Goal: Check status: Check status

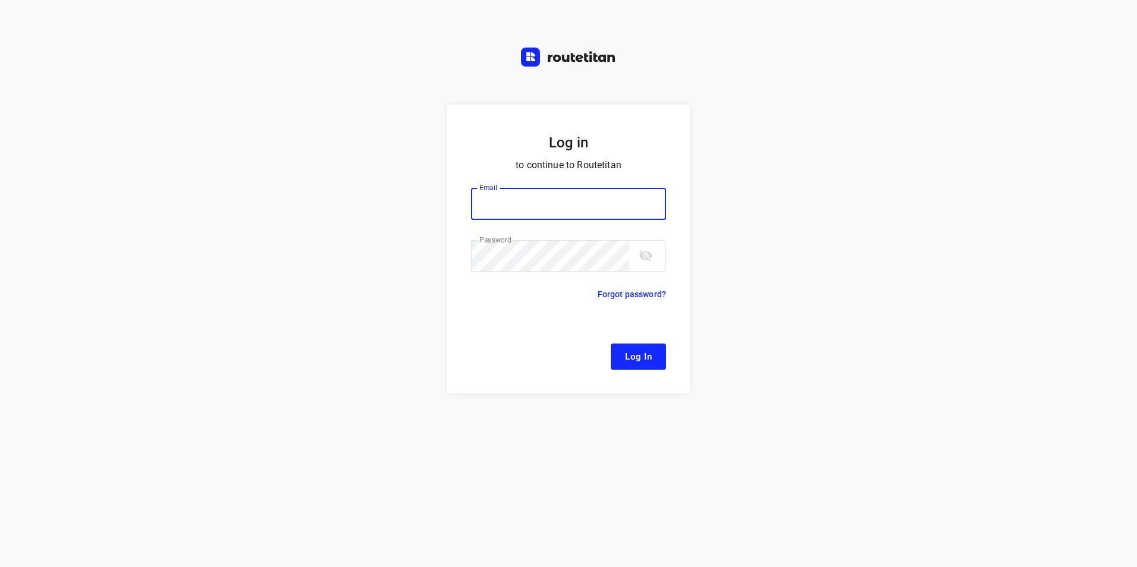
type input "[EMAIL_ADDRESS][DOMAIN_NAME]"
click at [640, 357] on span "Log In" at bounding box center [638, 356] width 27 height 15
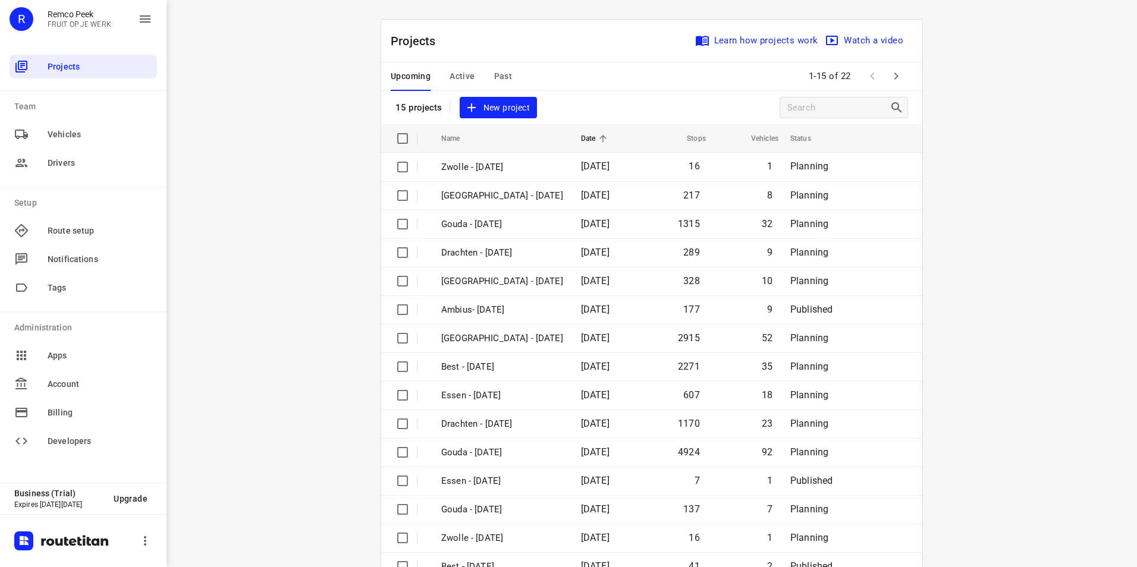
click at [457, 79] on span "Active" at bounding box center [462, 76] width 25 height 15
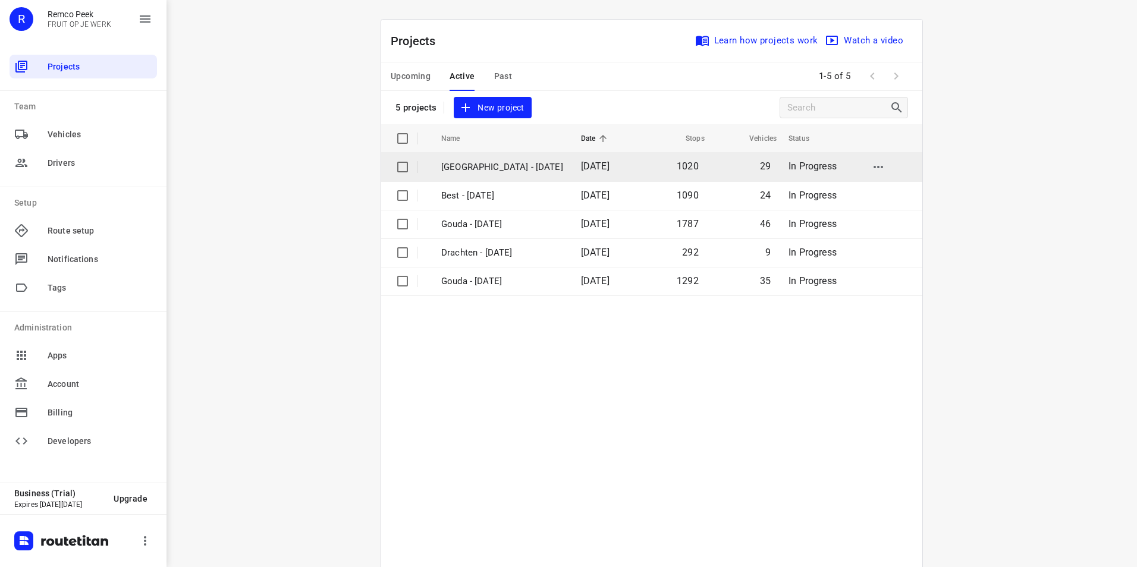
click at [478, 167] on p "[GEOGRAPHIC_DATA] - [DATE]" at bounding box center [502, 168] width 122 height 14
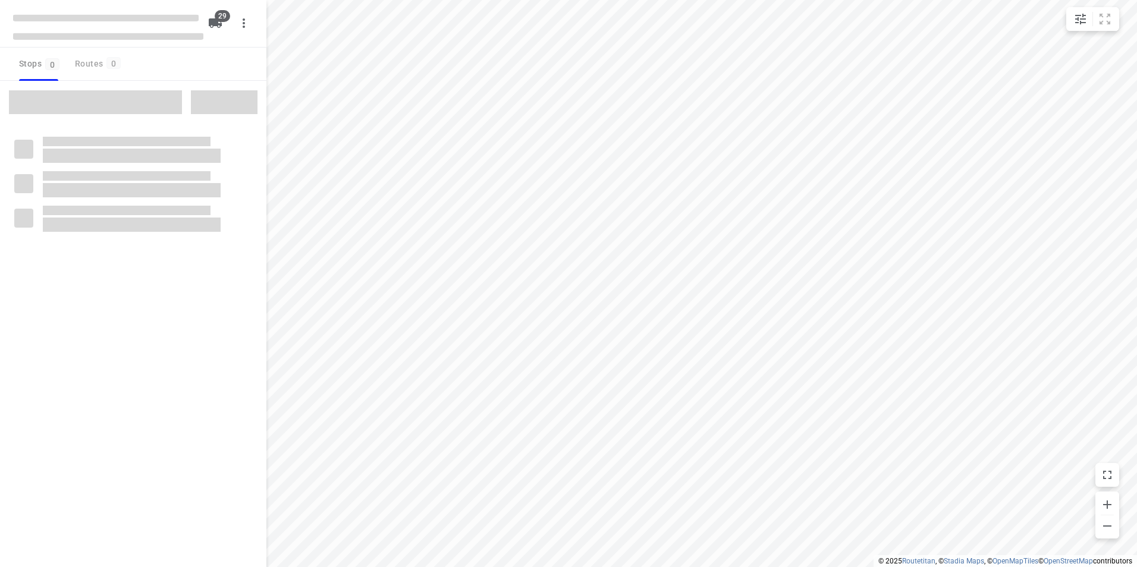
type input "distance"
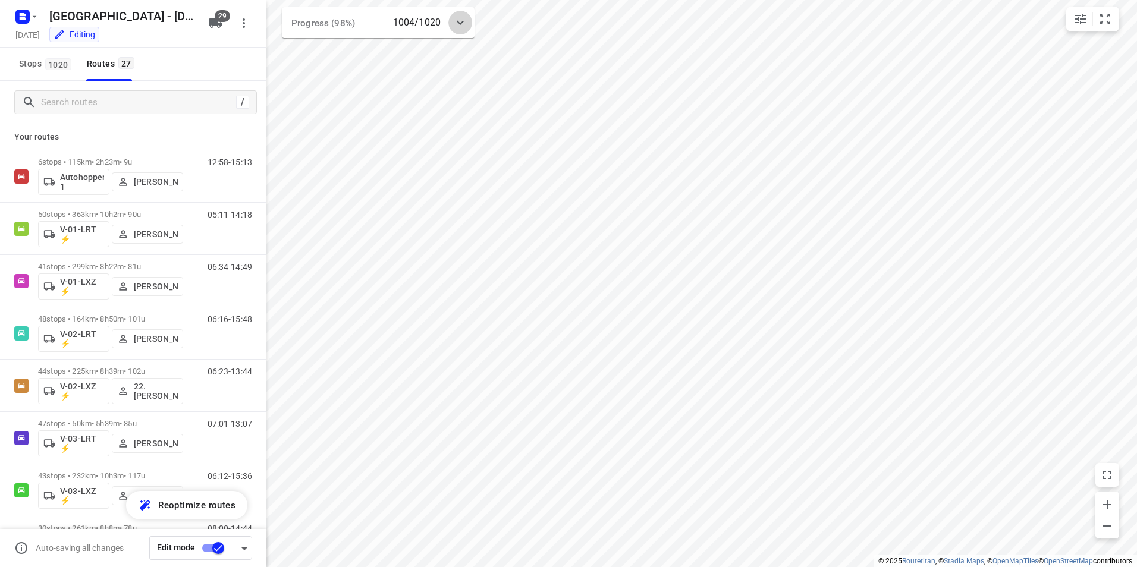
click at [463, 23] on icon at bounding box center [460, 22] width 14 height 14
